Goal: Task Accomplishment & Management: Manage account settings

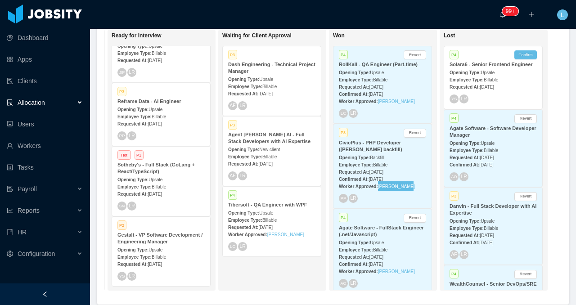
scroll to position [0, 337]
click at [376, 152] on strong "CivicPlus - PHP Developer (Jorgen Ordonez's backfill)" at bounding box center [370, 146] width 63 height 12
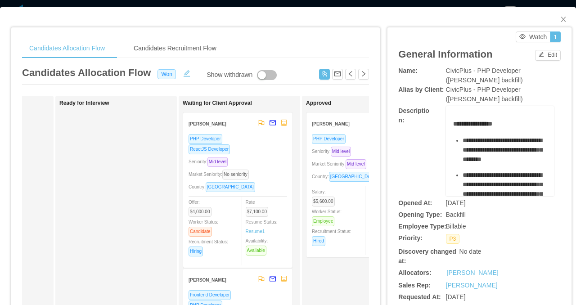
scroll to position [0, 259]
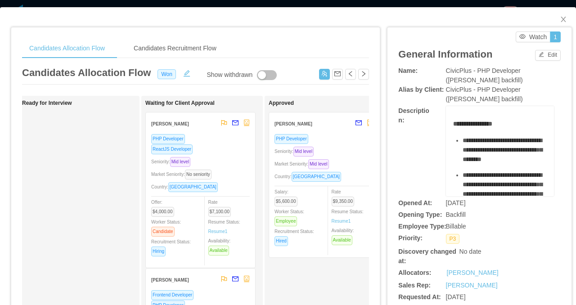
click at [221, 0] on div "Candidates Allocation Flow Candidates Recruitment Flow Candidates Allocation Fl…" at bounding box center [288, 152] width 576 height 305
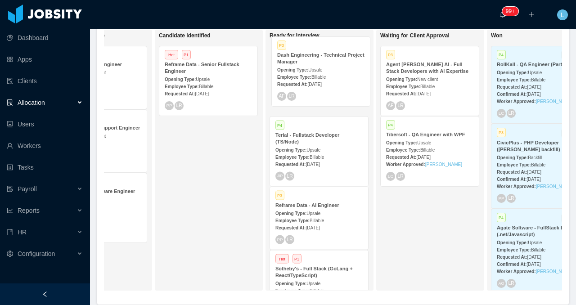
drag, startPoint x: 420, startPoint y: 77, endPoint x: 311, endPoint y: 67, distance: 109.3
click at [311, 67] on div "On Hold Looking for candidate Hot P1 Consilience AI - ML Engineer Opening Type:…" at bounding box center [333, 164] width 458 height 268
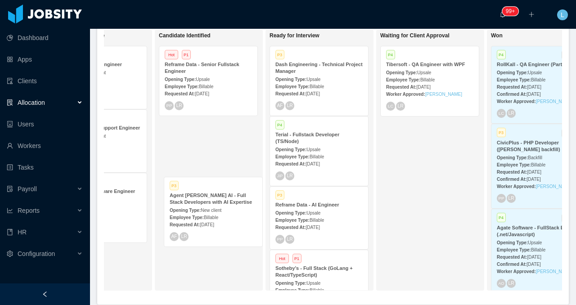
drag, startPoint x: 406, startPoint y: 81, endPoint x: 189, endPoint y: 212, distance: 253.0
click at [189, 212] on div "On Hold Looking for candidate Hot P1 Consilience AI - ML Engineer Opening Type:…" at bounding box center [333, 164] width 458 height 268
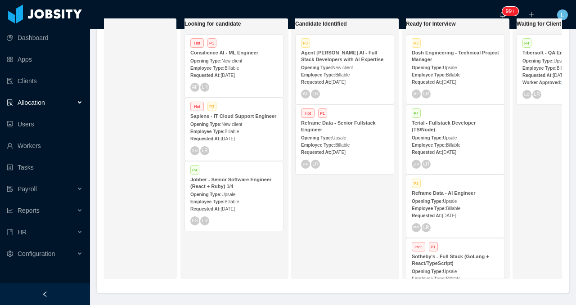
scroll to position [0, 39]
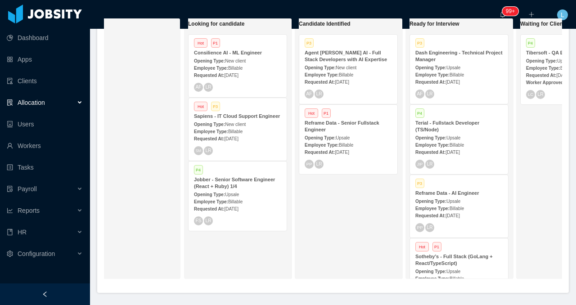
click at [341, 156] on div "Requested At: Sep 9th, 2025" at bounding box center [348, 151] width 87 height 9
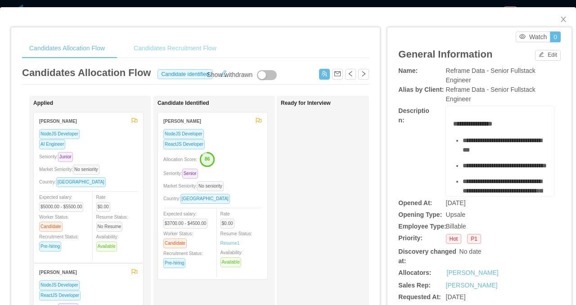
click at [153, 45] on div "Candidates Recruitment Flow" at bounding box center [174, 48] width 97 height 20
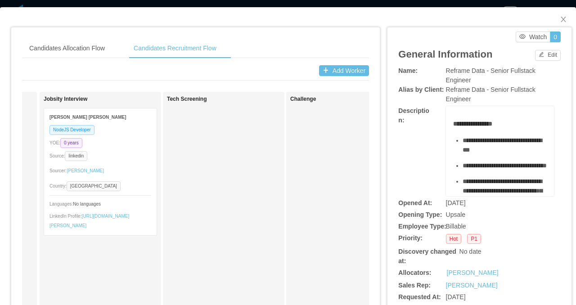
scroll to position [0, 113]
click at [119, 154] on div "Source: linkedin" at bounding box center [101, 156] width 102 height 10
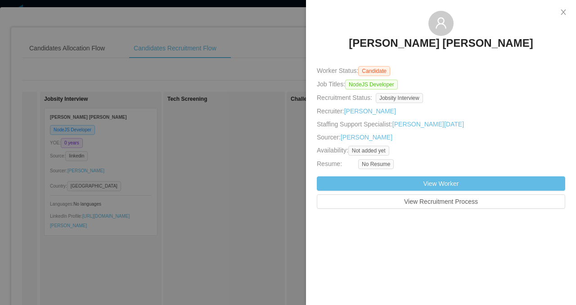
click at [119, 154] on div at bounding box center [288, 152] width 576 height 305
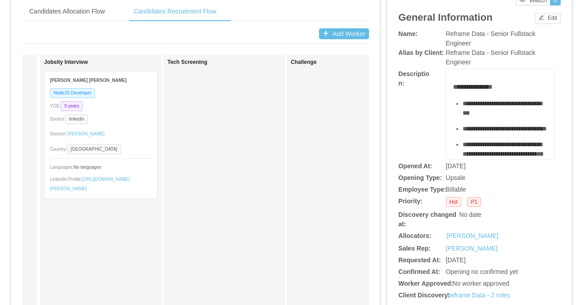
scroll to position [0, 0]
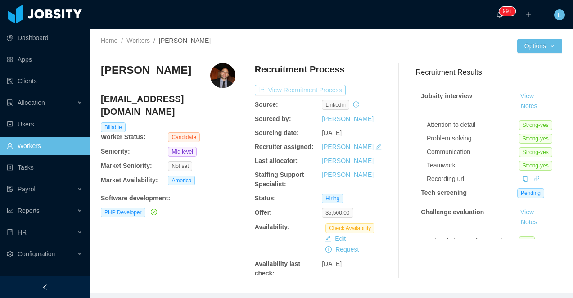
click at [288, 87] on button "View Recruitment Process" at bounding box center [300, 90] width 91 height 11
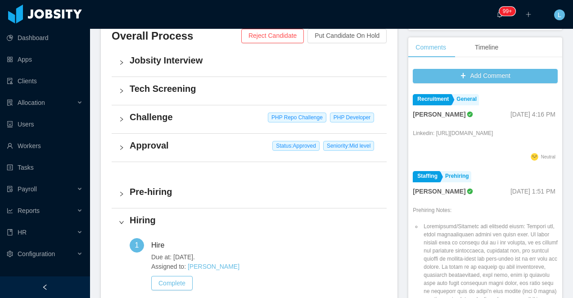
scroll to position [328, 0]
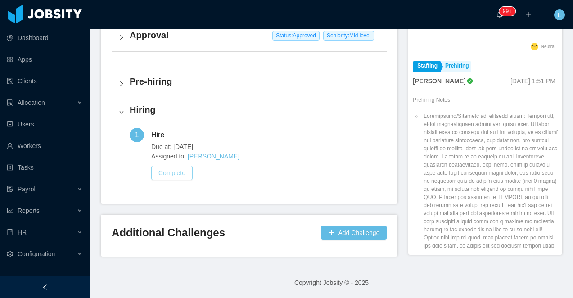
click at [178, 174] on button "Complete" at bounding box center [171, 173] width 41 height 14
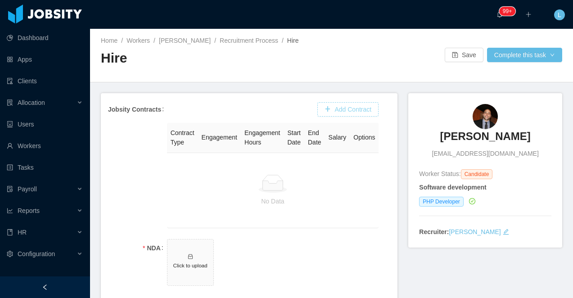
click at [334, 108] on button "Add Contract" at bounding box center [347, 109] width 61 height 14
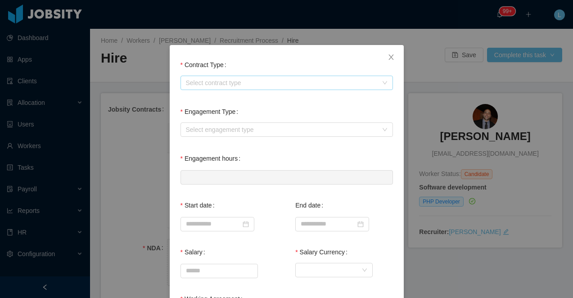
click at [203, 85] on div "Select contract type" at bounding box center [282, 82] width 192 height 9
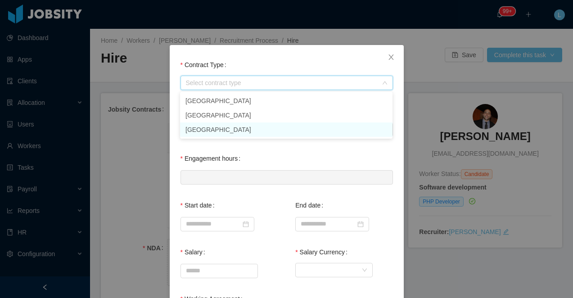
click at [206, 128] on li "[GEOGRAPHIC_DATA]" at bounding box center [286, 129] width 212 height 14
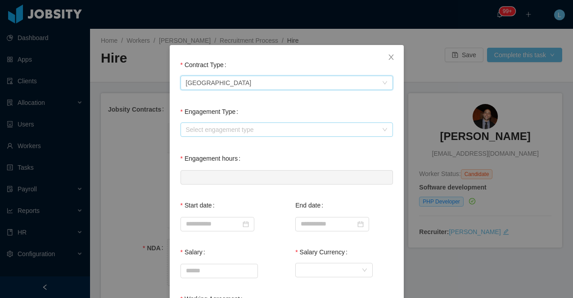
click at [205, 131] on div "Select engagement type" at bounding box center [282, 129] width 192 height 9
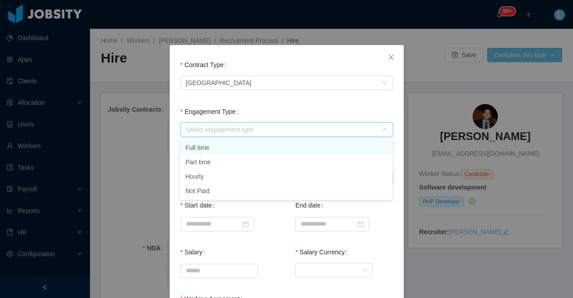
click at [205, 144] on li "Full time" at bounding box center [286, 147] width 212 height 14
type input "*"
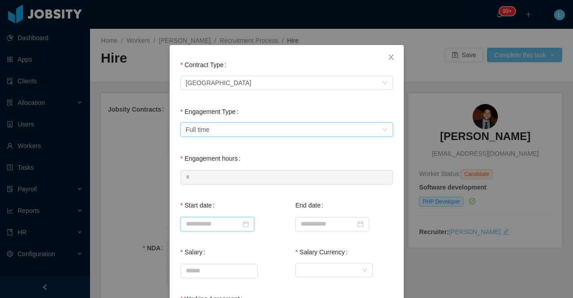
click at [204, 220] on input at bounding box center [217, 224] width 74 height 14
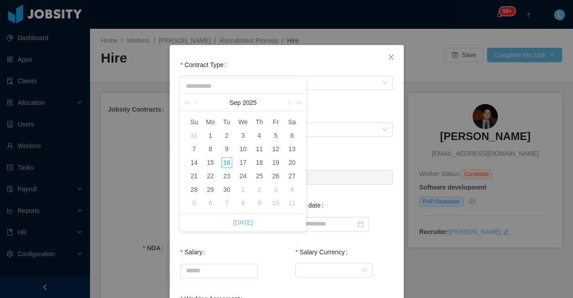
click at [275, 204] on div "10" at bounding box center [275, 203] width 11 height 11
type input "**********"
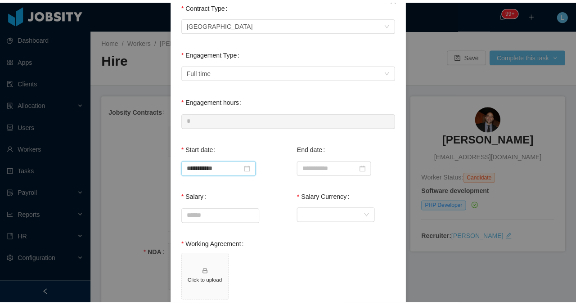
scroll to position [63, 0]
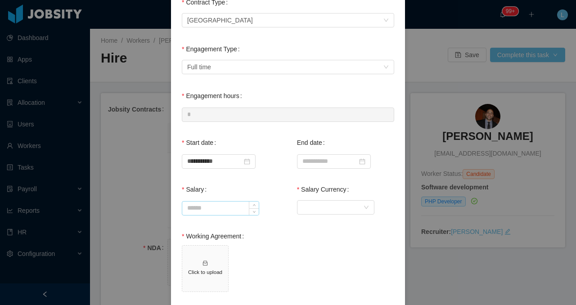
click at [210, 208] on input "Salary" at bounding box center [220, 208] width 76 height 13
type input "*******"
click at [315, 213] on div "Currency" at bounding box center [332, 207] width 61 height 13
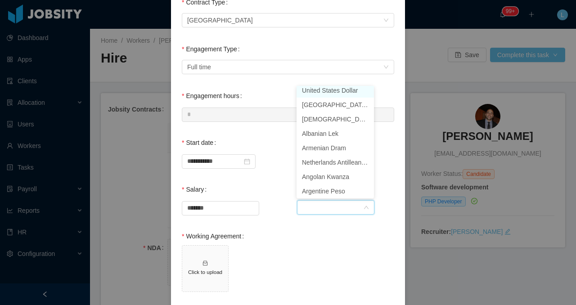
scroll to position [2, 0]
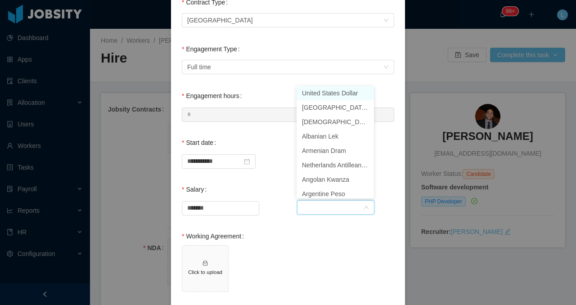
click at [300, 90] on li "United States Dollar" at bounding box center [335, 93] width 77 height 14
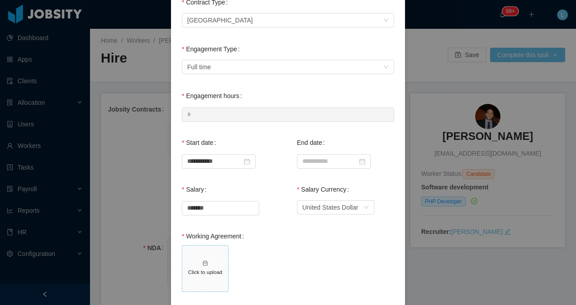
click at [204, 274] on h5 "Click to upload" at bounding box center [205, 272] width 39 height 8
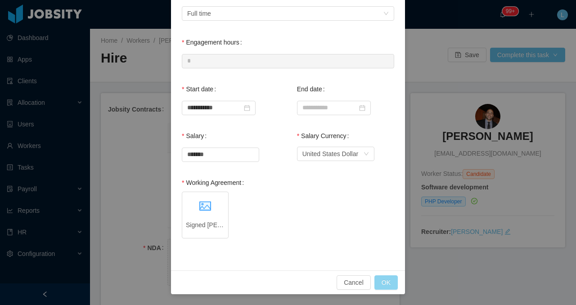
click at [382, 282] on button "OK" at bounding box center [385, 282] width 23 height 14
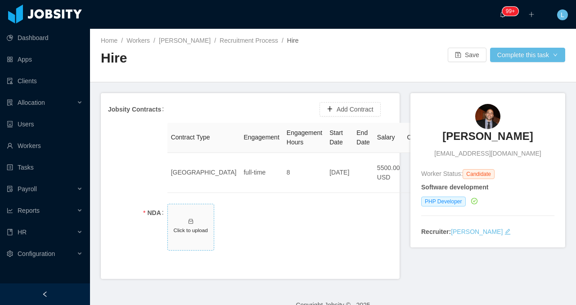
click at [194, 225] on span "Click to upload" at bounding box center [191, 227] width 46 height 46
click at [504, 59] on button "Complete this task" at bounding box center [527, 55] width 75 height 14
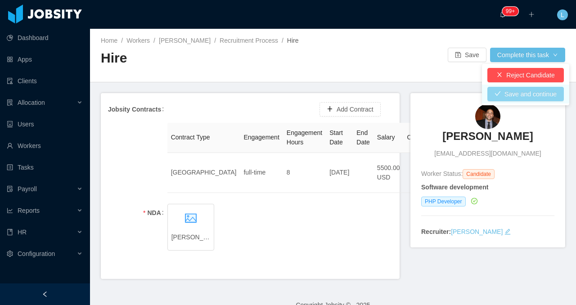
click at [503, 94] on button "Save and continue" at bounding box center [525, 94] width 76 height 14
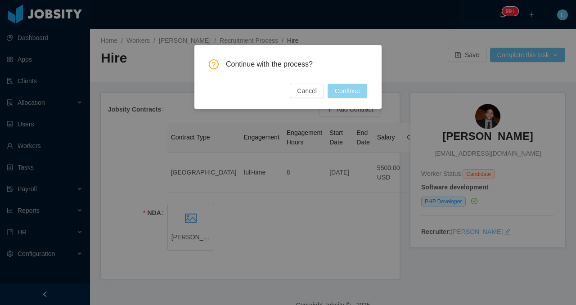
click at [350, 89] on button "Continue" at bounding box center [348, 91] width 40 height 14
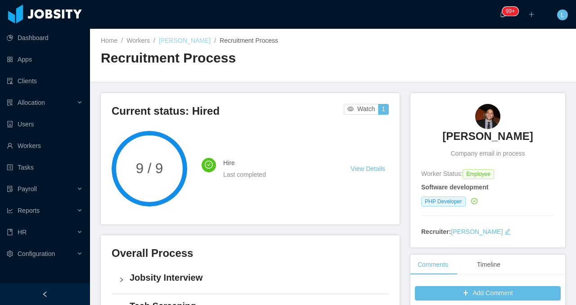
click at [185, 39] on link "Pedro Jordão" at bounding box center [185, 40] width 52 height 7
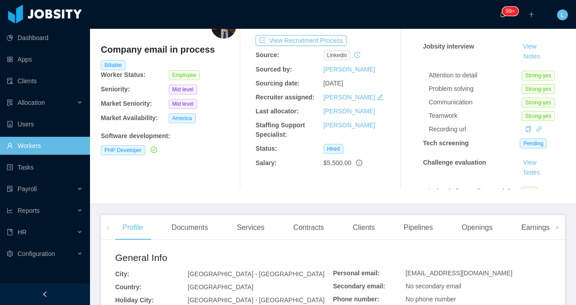
scroll to position [50, 0]
click at [186, 227] on div "Documents" at bounding box center [189, 227] width 51 height 25
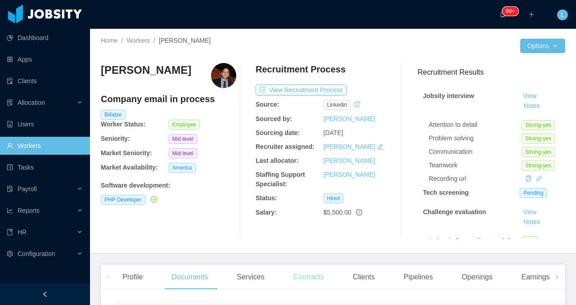
click at [315, 280] on div "Contracts" at bounding box center [308, 277] width 45 height 25
click at [377, 277] on div "Clients" at bounding box center [364, 277] width 36 height 25
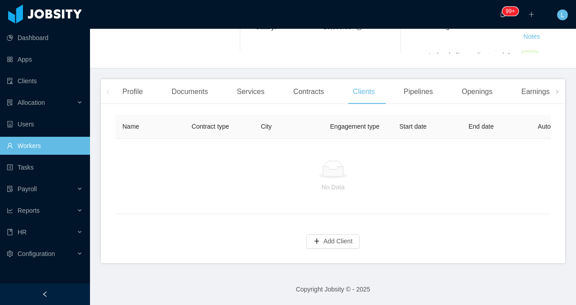
scroll to position [182, 0]
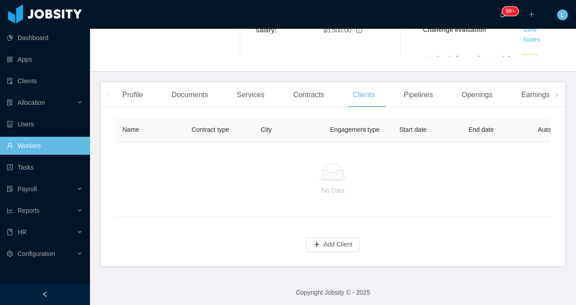
click at [311, 256] on div "Name Contract type City Engagement type Start date End date Auto Renewal Rate E…" at bounding box center [333, 190] width 464 height 152
click at [314, 237] on div "Add Client" at bounding box center [333, 239] width 436 height 26
click at [314, 244] on button "Add Client" at bounding box center [333, 245] width 54 height 14
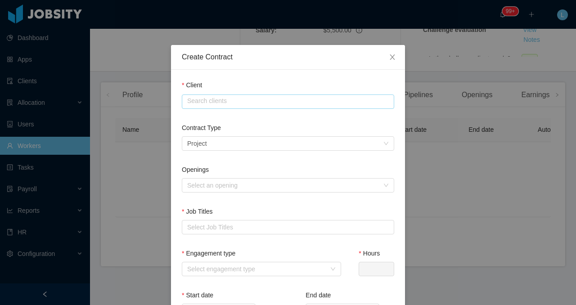
click at [214, 95] on input "text" at bounding box center [288, 101] width 212 height 14
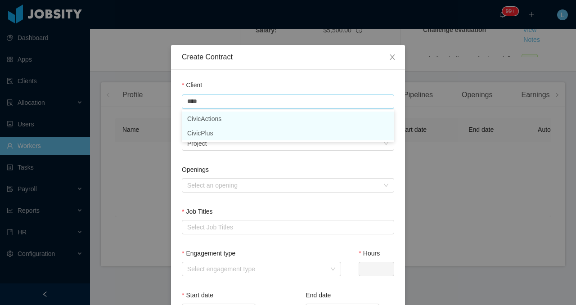
click at [221, 135] on li "CivicPlus" at bounding box center [288, 133] width 212 height 14
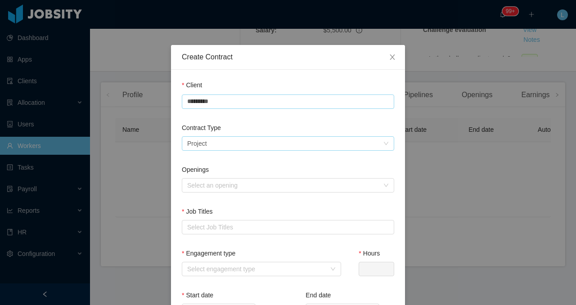
type input "*********"
click at [223, 142] on div "Select a contract type Project" at bounding box center [285, 143] width 196 height 13
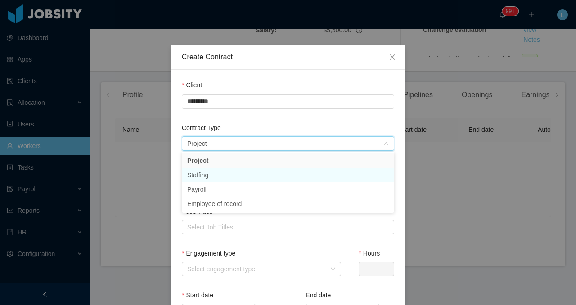
click at [211, 175] on li "Staffing" at bounding box center [288, 175] width 212 height 14
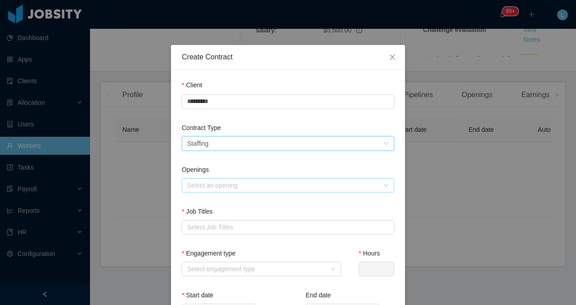
click at [210, 181] on div "Select an opening" at bounding box center [283, 185] width 192 height 9
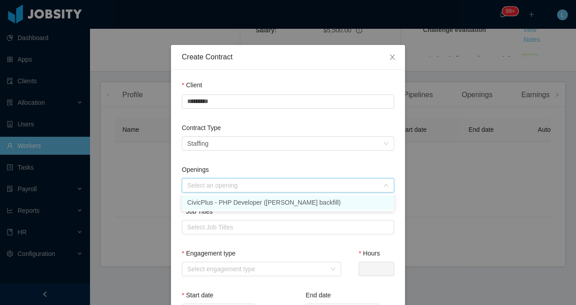
click at [206, 201] on li "CivicPlus - PHP Developer (Jorgen Ordonez's backfill)" at bounding box center [288, 202] width 212 height 14
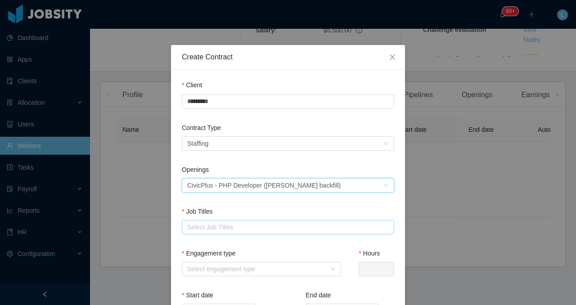
click at [211, 226] on div "Select Job Titles" at bounding box center [286, 227] width 198 height 9
type input "***"
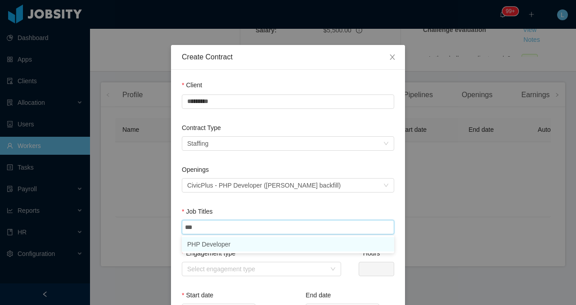
click at [215, 245] on li "PHP Developer" at bounding box center [288, 244] width 212 height 14
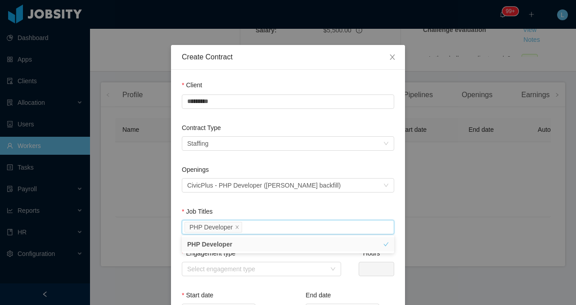
click at [253, 207] on div "Job Titles" at bounding box center [288, 213] width 212 height 13
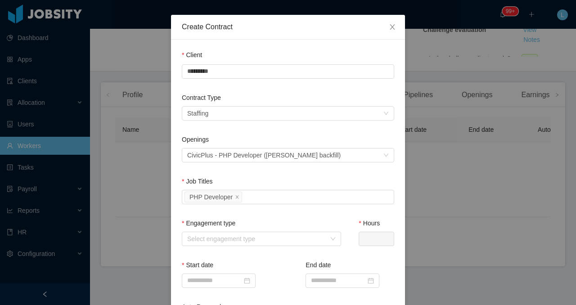
scroll to position [31, 0]
click at [237, 236] on div "Select engagement type" at bounding box center [256, 238] width 139 height 9
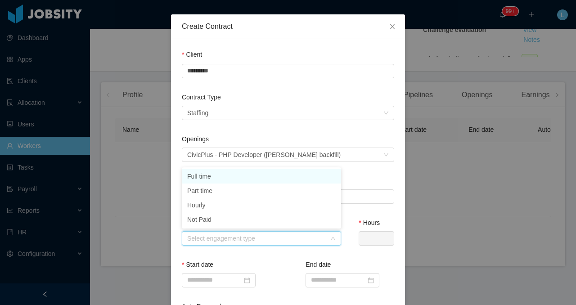
click at [221, 175] on li "Full time" at bounding box center [261, 176] width 159 height 14
type input "*"
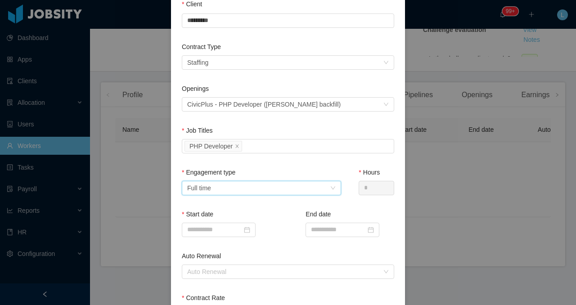
scroll to position [146, 0]
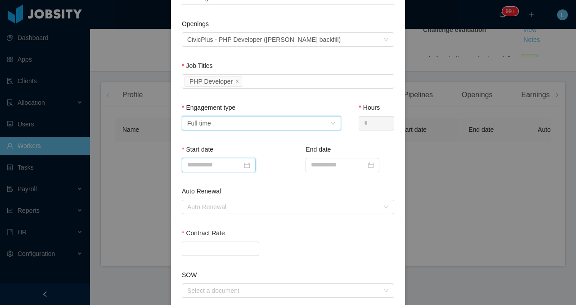
click at [211, 169] on input at bounding box center [219, 165] width 74 height 14
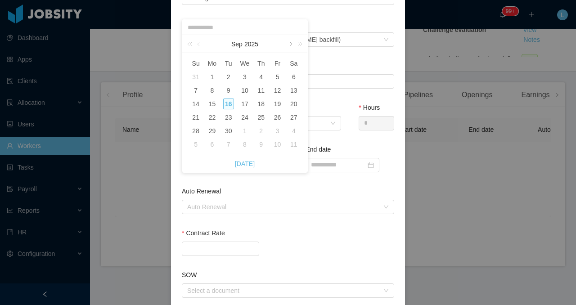
click at [289, 46] on link at bounding box center [290, 44] width 8 height 18
click at [211, 105] on div "13" at bounding box center [212, 104] width 11 height 11
type input "**********"
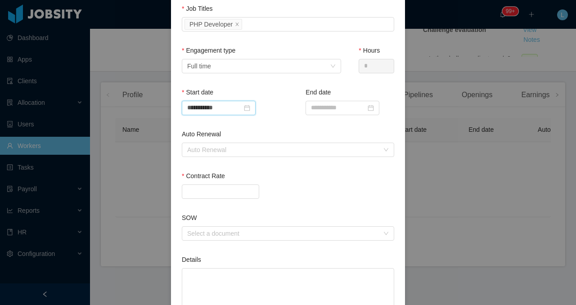
scroll to position [206, 0]
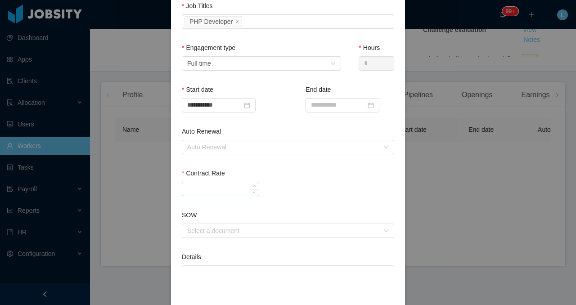
click at [211, 189] on input "Contract Rate" at bounding box center [220, 188] width 76 height 13
type input "*******"
click at [323, 207] on div "Contract Rate *******" at bounding box center [288, 190] width 212 height 42
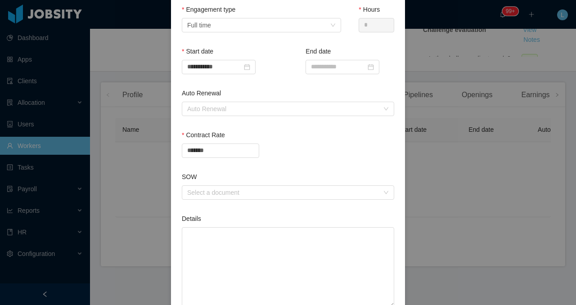
scroll to position [307, 0]
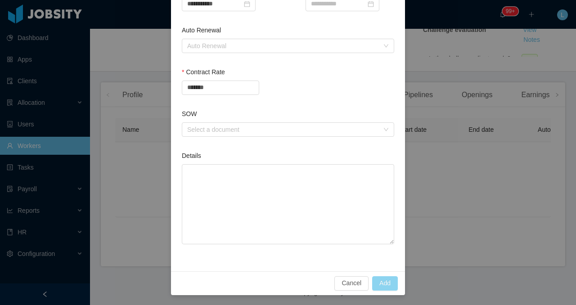
click at [386, 279] on button "Add" at bounding box center [385, 283] width 26 height 14
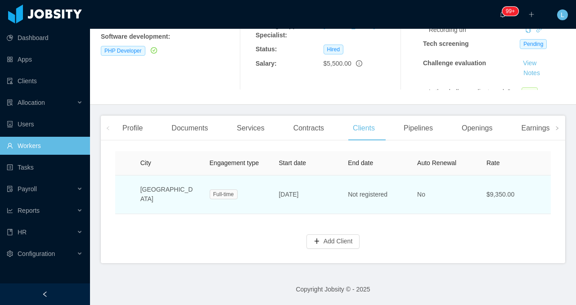
scroll to position [0, 198]
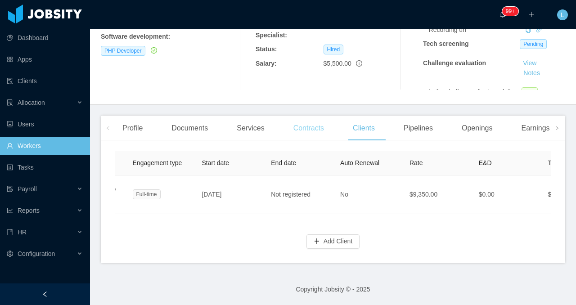
click at [301, 131] on div "Contracts" at bounding box center [308, 128] width 45 height 25
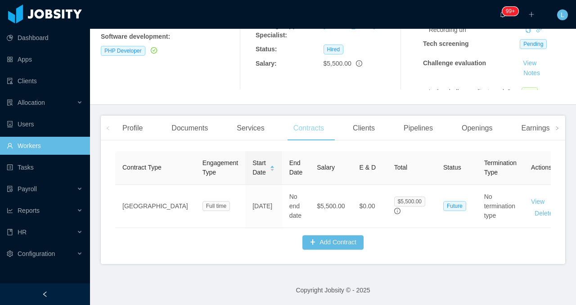
scroll to position [150, 0]
click at [263, 131] on div "Services" at bounding box center [250, 127] width 42 height 25
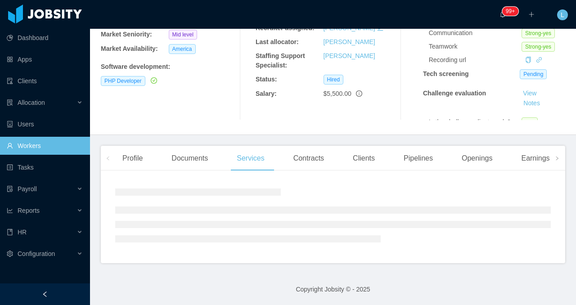
scroll to position [150, 0]
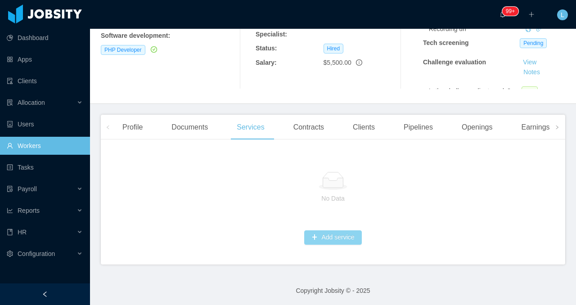
click at [328, 237] on button "Add service" at bounding box center [332, 237] width 57 height 14
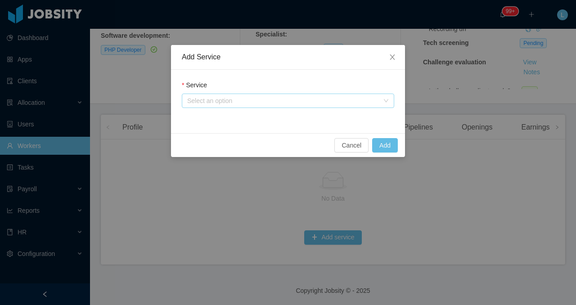
click at [205, 97] on div "Select an option" at bounding box center [283, 100] width 192 height 9
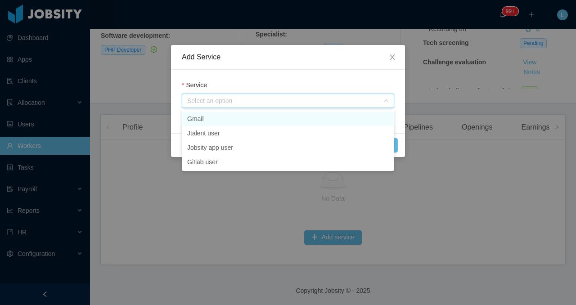
click at [210, 117] on li "Gmail" at bounding box center [288, 119] width 212 height 14
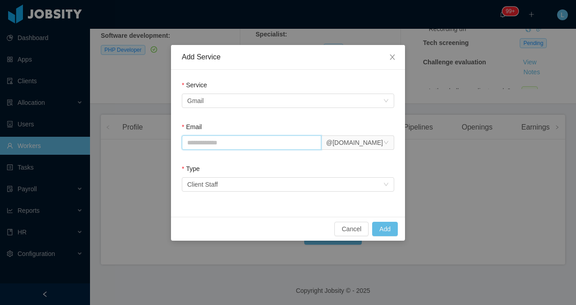
click at [205, 143] on input "Email" at bounding box center [251, 142] width 139 height 14
paste input "**********"
type input "**********"
click at [383, 229] on button "Add" at bounding box center [385, 229] width 26 height 14
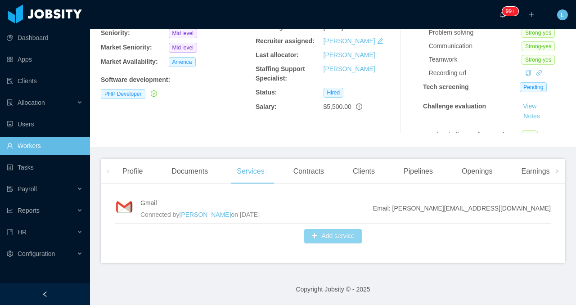
scroll to position [0, 0]
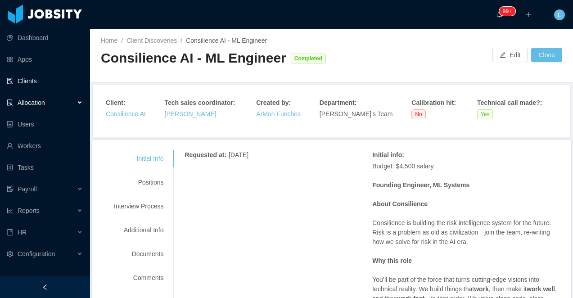
click at [48, 81] on link "Clients" at bounding box center [45, 81] width 76 height 18
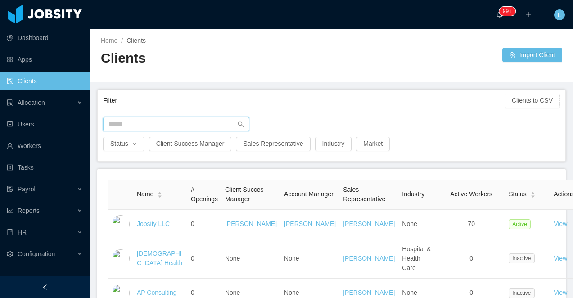
click at [142, 126] on input "text" at bounding box center [176, 124] width 146 height 14
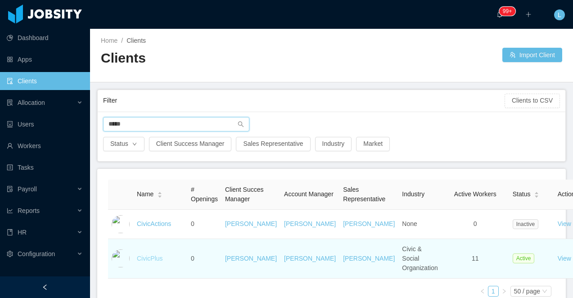
type input "*****"
click at [148, 262] on link "CivicPlus" at bounding box center [150, 258] width 26 height 7
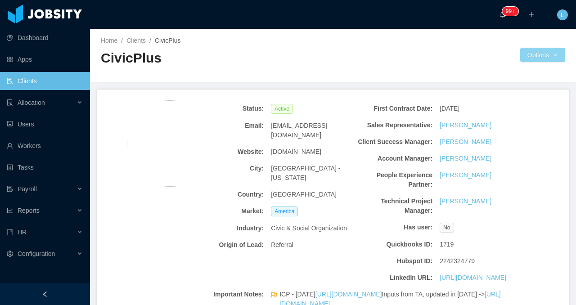
click at [523, 56] on button "Options" at bounding box center [542, 55] width 45 height 14
click at [523, 96] on button "Documents" at bounding box center [531, 94] width 46 height 14
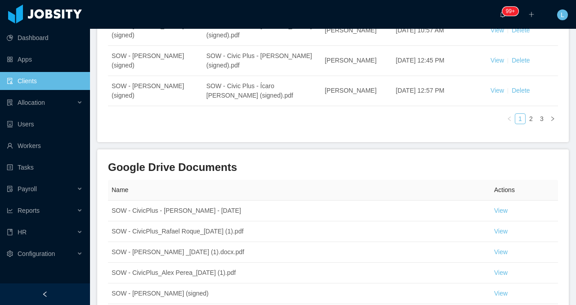
scroll to position [410, 0]
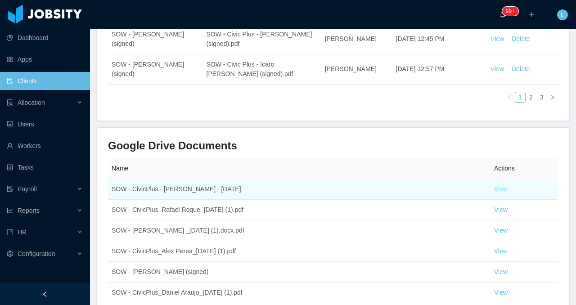
click at [500, 185] on link "View" at bounding box center [500, 188] width 13 height 7
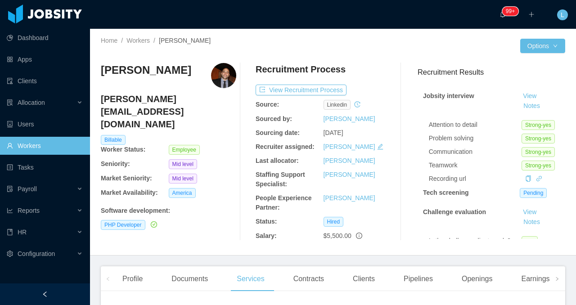
click at [135, 100] on h4 "pedro.jordao@jobsity.com" at bounding box center [168, 112] width 135 height 38
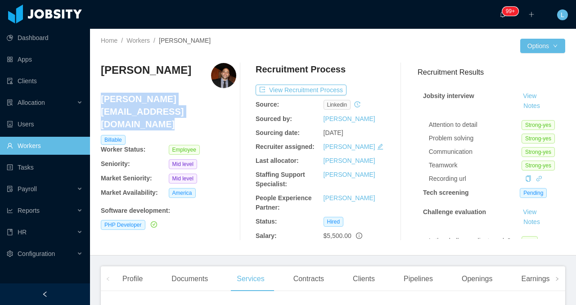
click at [135, 100] on h4 "pedro.jordao@jobsity.com" at bounding box center [168, 112] width 135 height 38
copy h4 "pedro.jordao@jobsity.com"
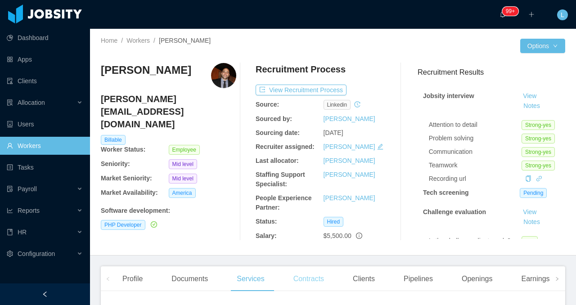
click at [308, 275] on div "Contracts" at bounding box center [308, 278] width 45 height 25
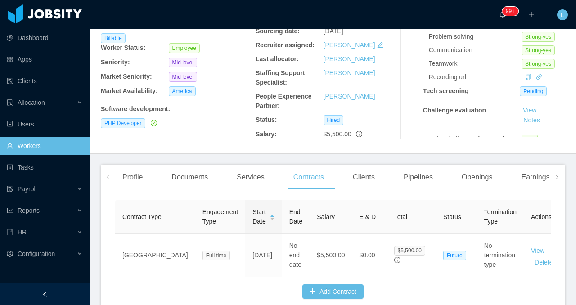
scroll to position [152, 0]
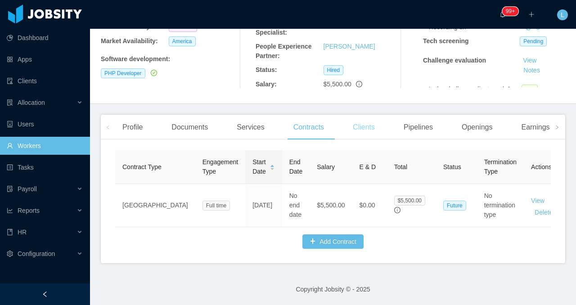
click at [359, 125] on div "Clients" at bounding box center [364, 127] width 36 height 25
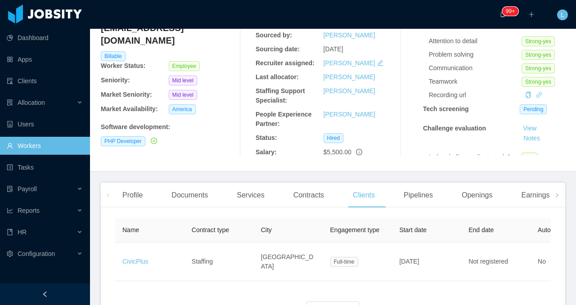
scroll to position [121, 0]
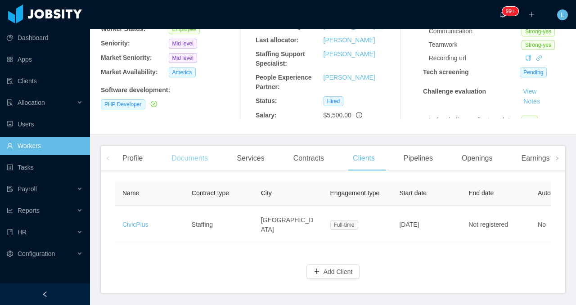
click at [185, 153] on div "Documents" at bounding box center [189, 158] width 51 height 25
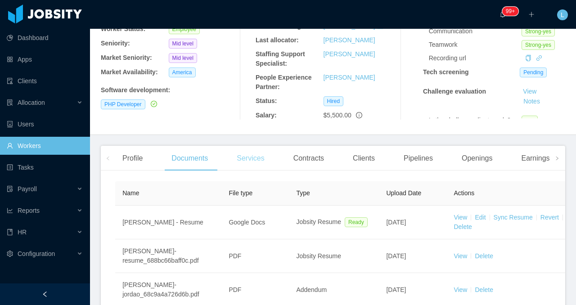
click at [259, 160] on div "Services" at bounding box center [250, 158] width 42 height 25
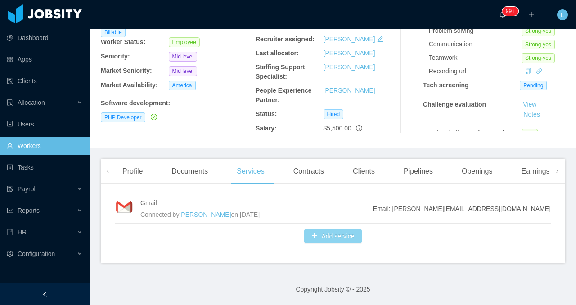
scroll to position [108, 0]
click at [322, 237] on button "Add service" at bounding box center [332, 236] width 57 height 14
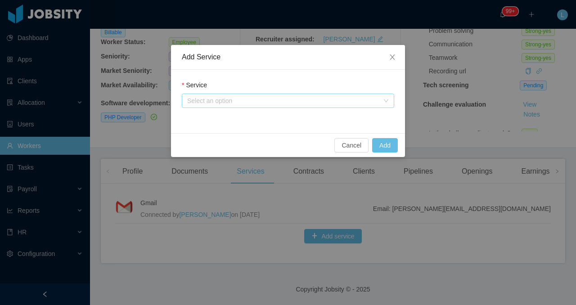
click at [212, 99] on div "Select an option" at bounding box center [283, 100] width 192 height 9
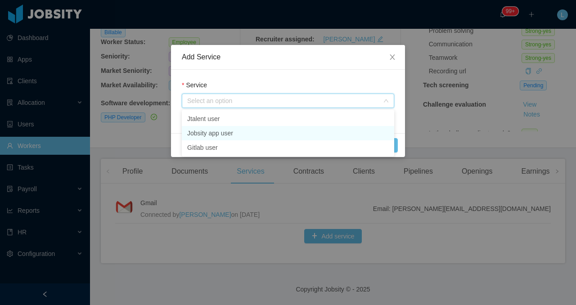
click at [212, 133] on li "Jobsity app user" at bounding box center [288, 133] width 212 height 14
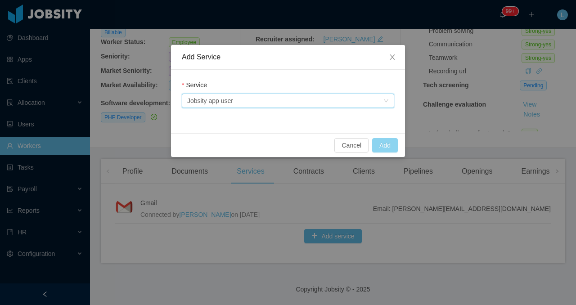
click at [388, 147] on button "Add" at bounding box center [385, 145] width 26 height 14
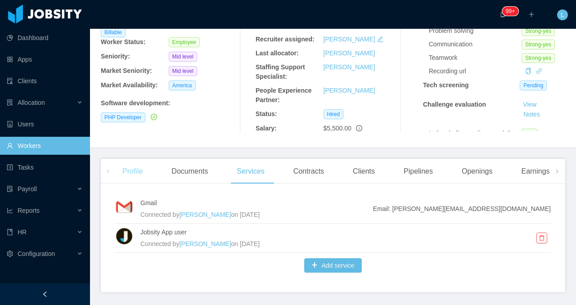
click at [126, 171] on div "Profile" at bounding box center [132, 171] width 35 height 25
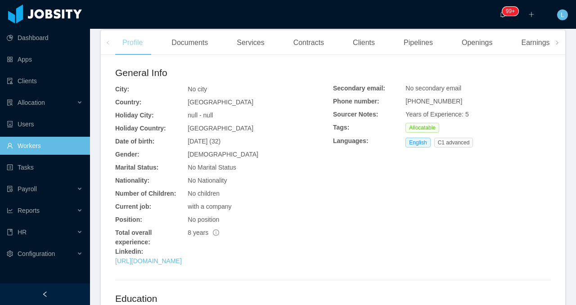
scroll to position [281, 0]
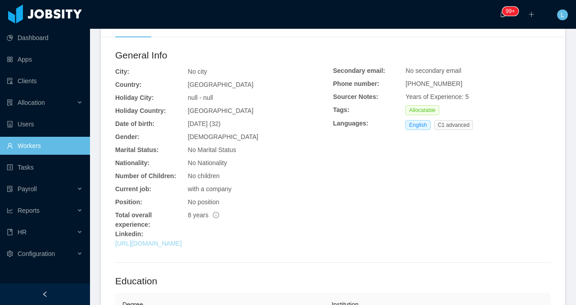
click at [180, 247] on link "[URL][DOMAIN_NAME]" at bounding box center [148, 243] width 67 height 7
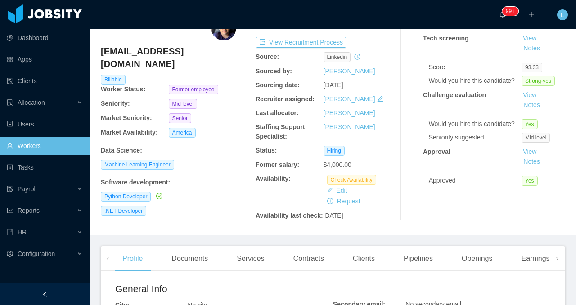
scroll to position [89, 0]
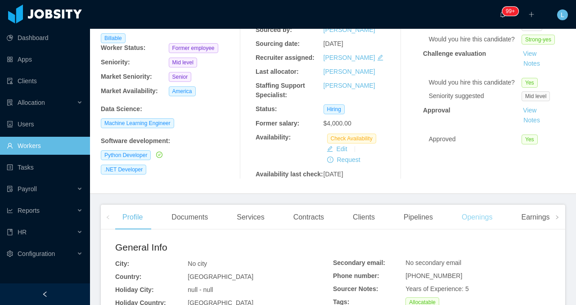
click at [471, 227] on div "Openings" at bounding box center [476, 217] width 45 height 25
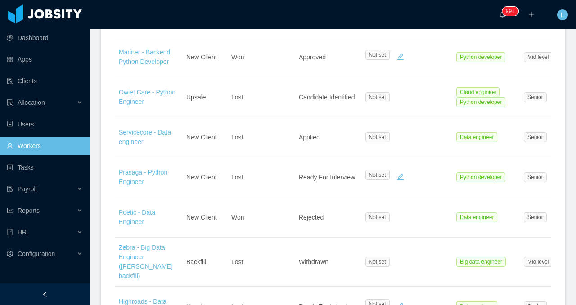
scroll to position [377, 0]
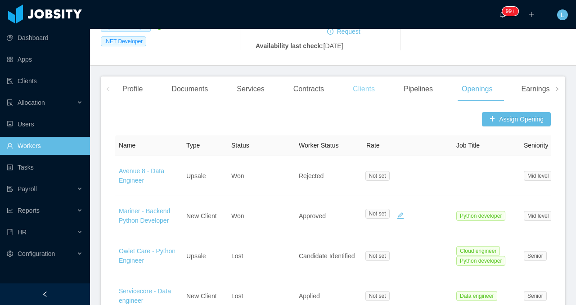
click at [371, 99] on div "Clients" at bounding box center [364, 88] width 36 height 25
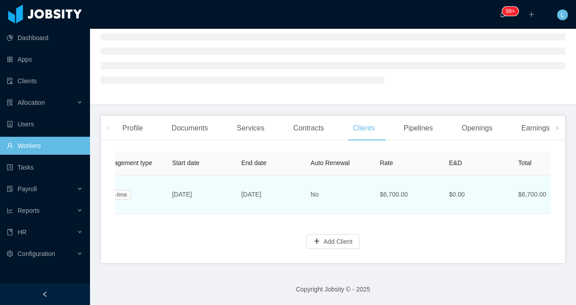
scroll to position [0, 233]
